Goal: Transaction & Acquisition: Purchase product/service

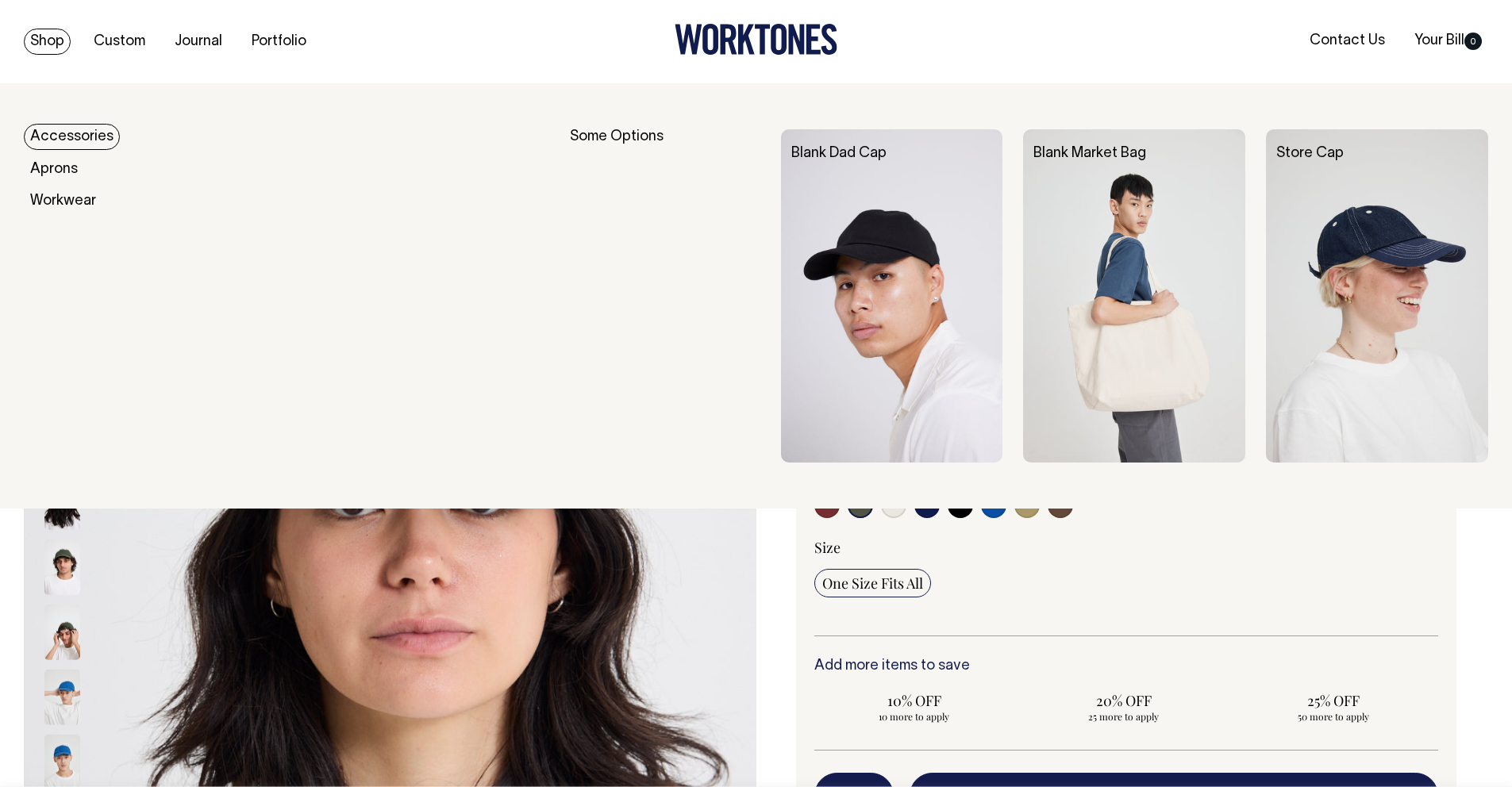
select select "Olive"
click at [1075, 382] on img at bounding box center [1134, 296] width 222 height 333
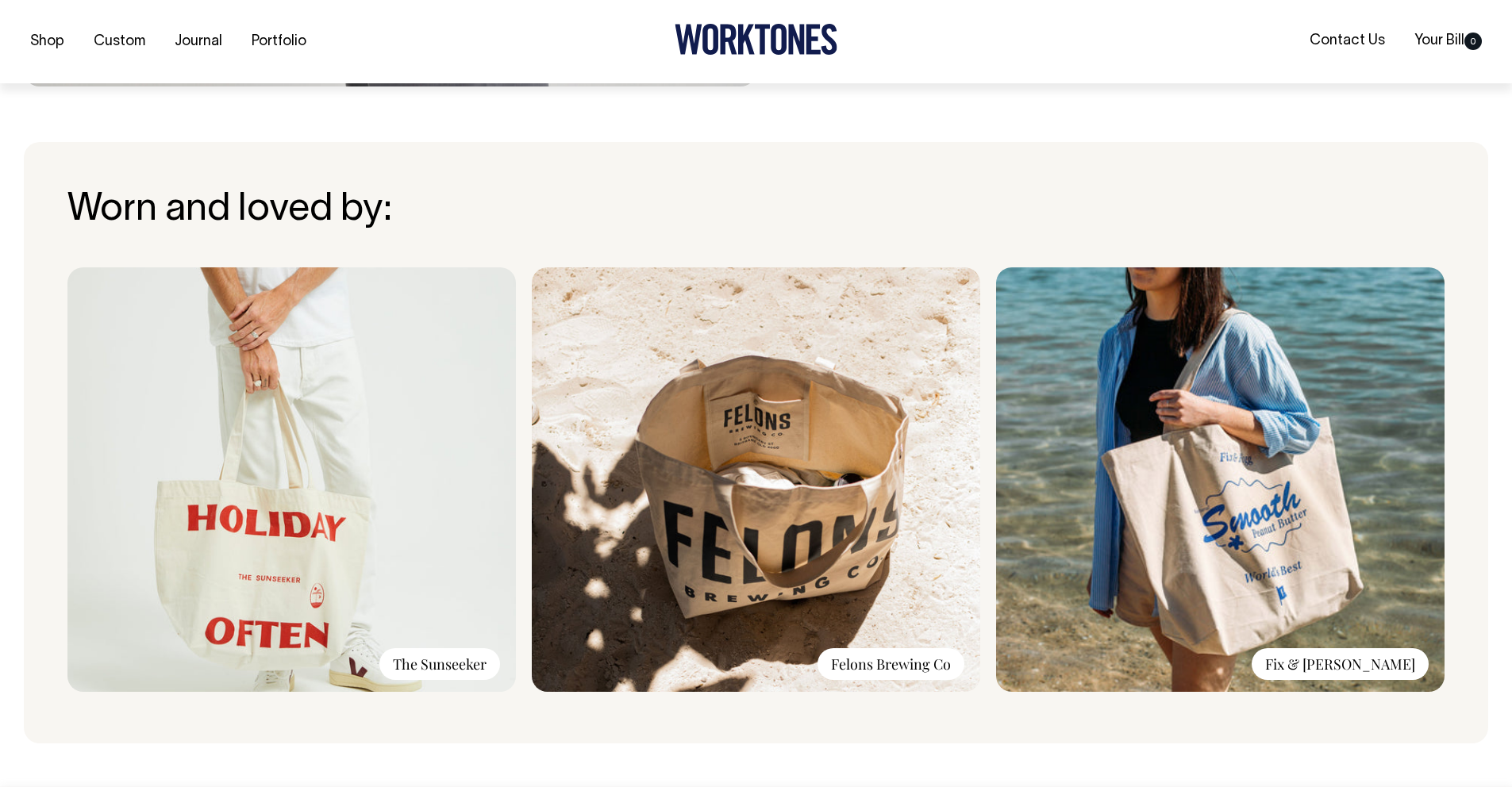
scroll to position [1096, 0]
